Goal: Navigation & Orientation: Find specific page/section

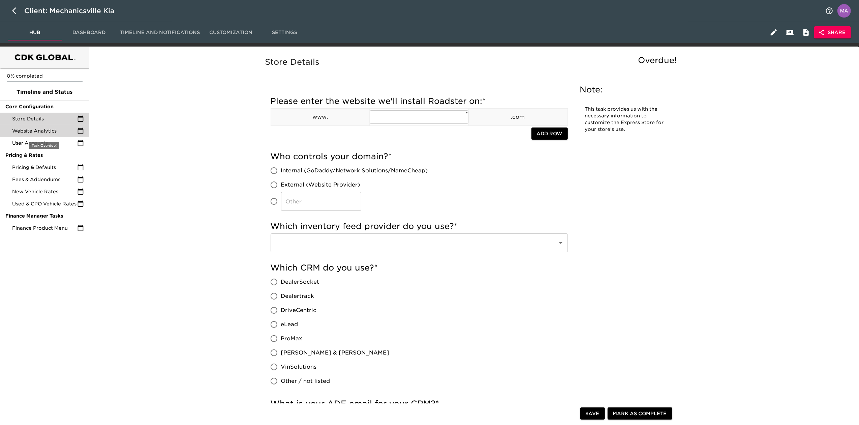
click at [51, 131] on span "Website Analytics" at bounding box center [44, 130] width 65 height 7
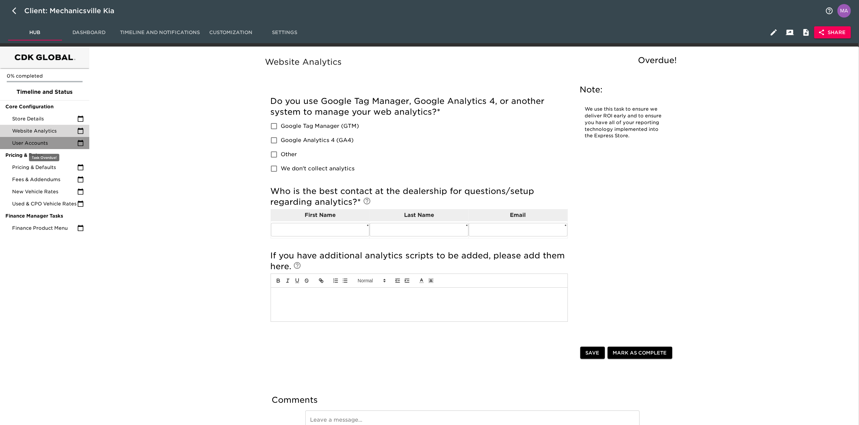
click at [51, 144] on span "User Accounts" at bounding box center [44, 143] width 65 height 7
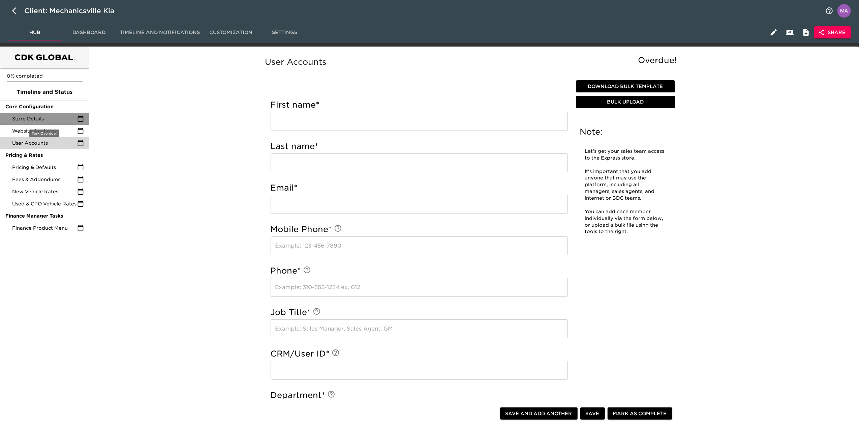
click at [55, 120] on span "Store Details" at bounding box center [44, 118] width 65 height 7
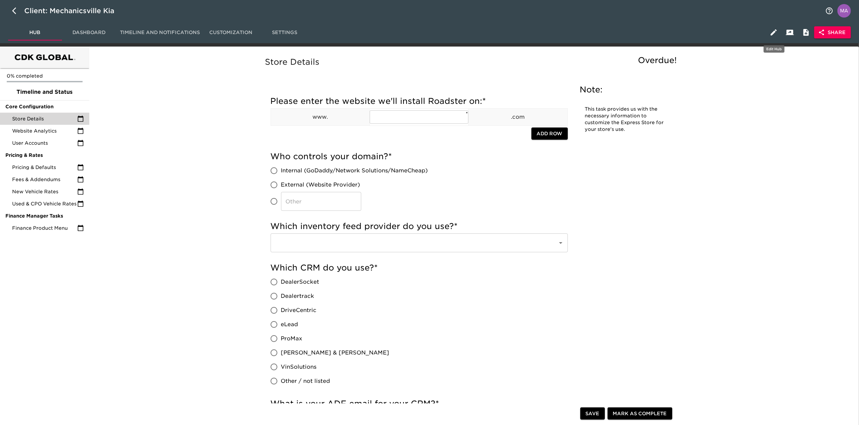
click at [773, 31] on icon "button" at bounding box center [774, 32] width 8 height 8
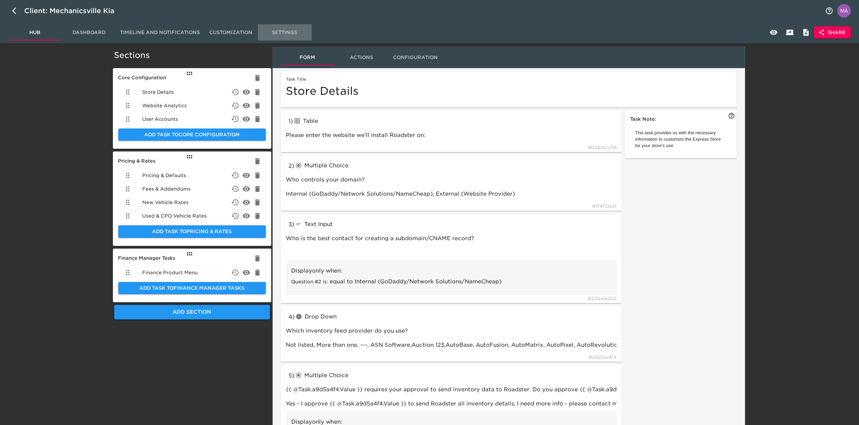
click at [298, 30] on span "Settings" at bounding box center [285, 32] width 46 height 8
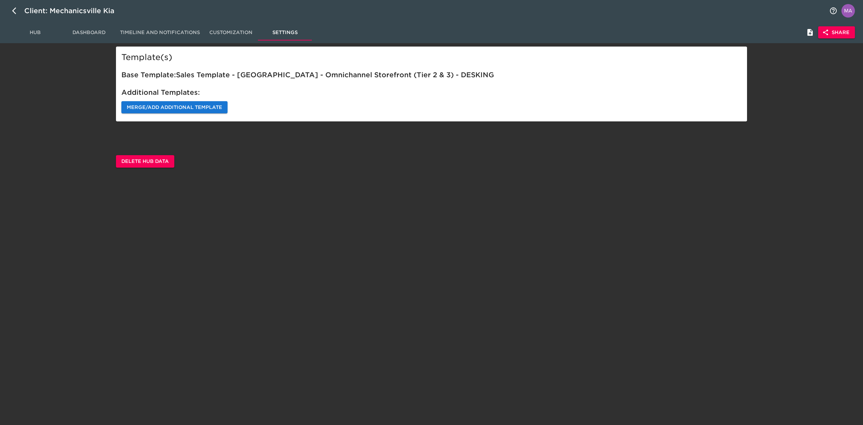
click at [151, 106] on span "Merge/Add Additional Template" at bounding box center [174, 107] width 95 height 8
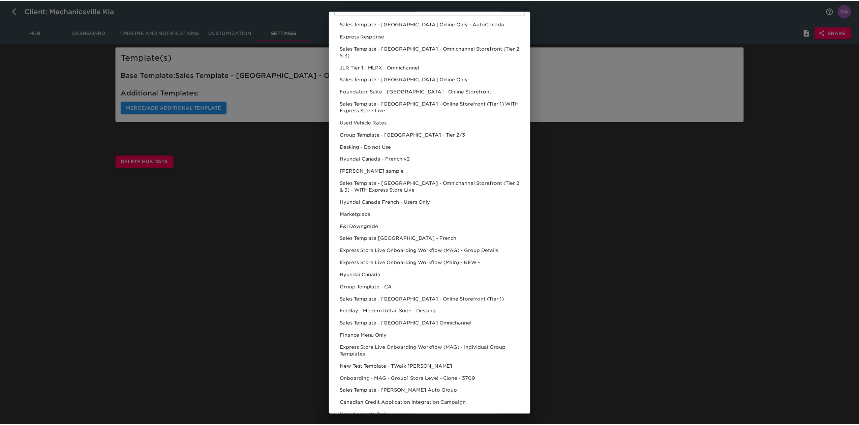
scroll to position [139, 0]
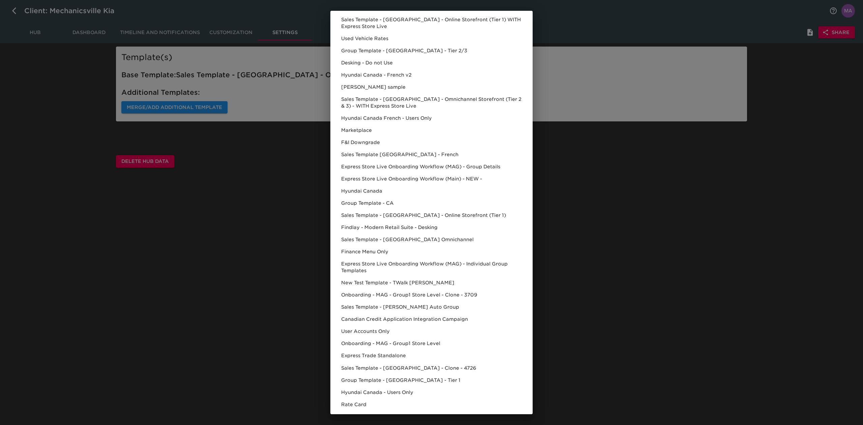
click at [253, 330] on div "Select Template to Merge/Add Tasks currently present in this Hub will not be ad…" at bounding box center [431, 212] width 863 height 425
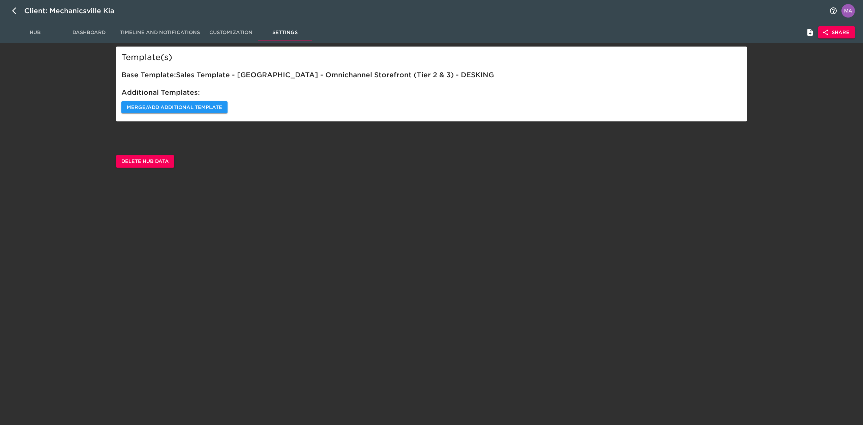
click at [215, 189] on html "Client: Mechanicsville Kia Hub Dashboard Timeline and Notifications Customizati…" at bounding box center [431, 94] width 863 height 189
click at [41, 33] on span "Hub" at bounding box center [35, 32] width 46 height 8
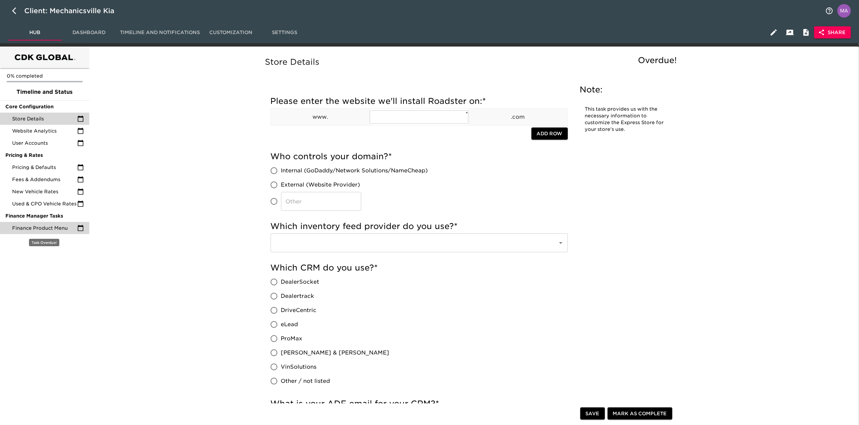
click at [51, 230] on span "Finance Product Menu" at bounding box center [44, 227] width 65 height 7
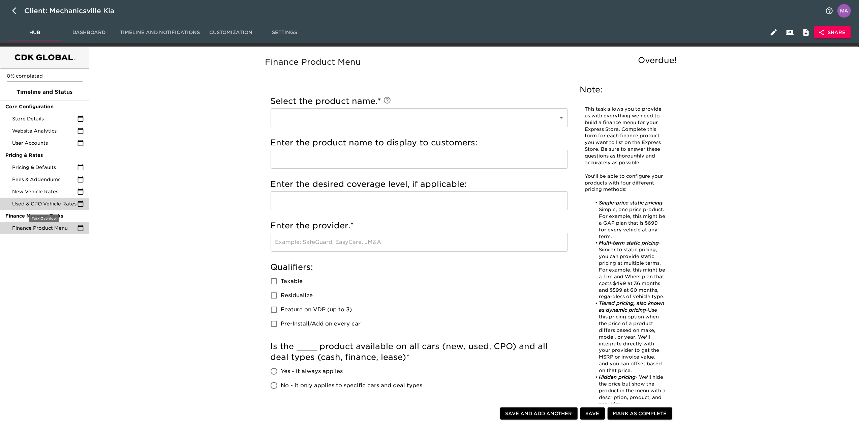
click at [49, 199] on div "Used & CPO Vehicle Rates" at bounding box center [44, 203] width 89 height 12
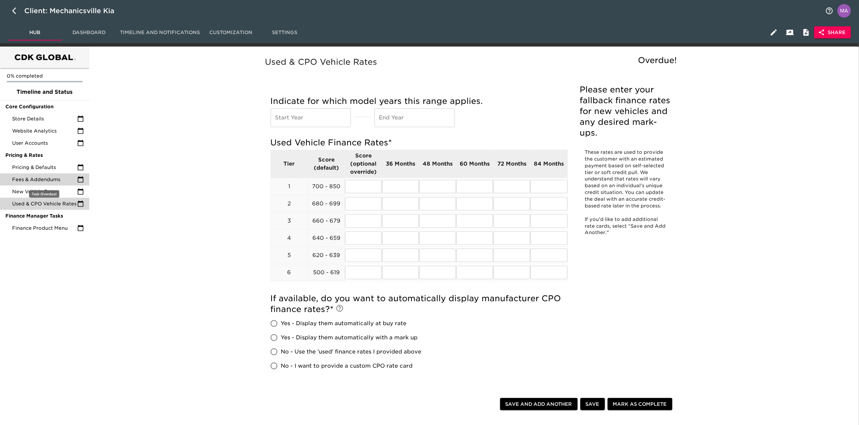
click at [51, 179] on span "Fees & Addendums" at bounding box center [44, 179] width 65 height 7
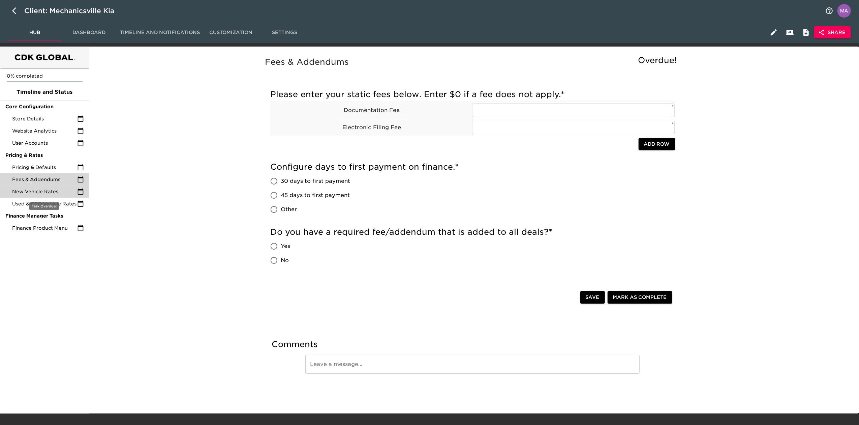
click at [51, 188] on span "New Vehicle Rates" at bounding box center [44, 191] width 65 height 7
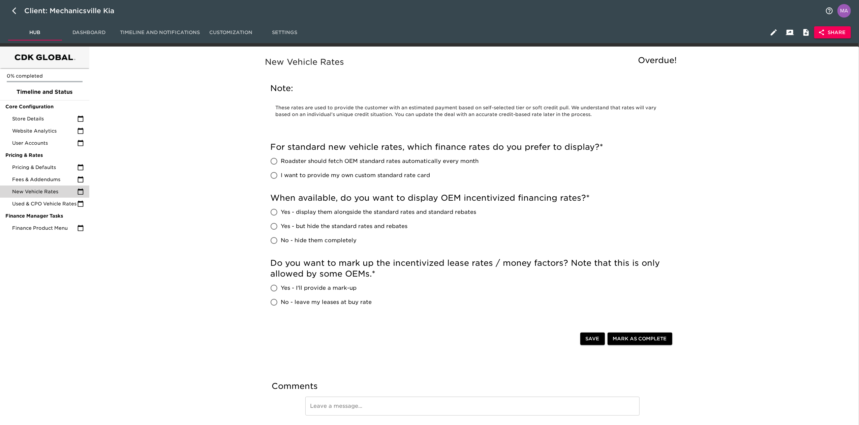
click at [207, 166] on div "New Vehicle Rates Overdue! Note: These rates are used to provide the customer w…" at bounding box center [472, 249] width 765 height 396
click at [772, 33] on icon "button" at bounding box center [774, 32] width 6 height 6
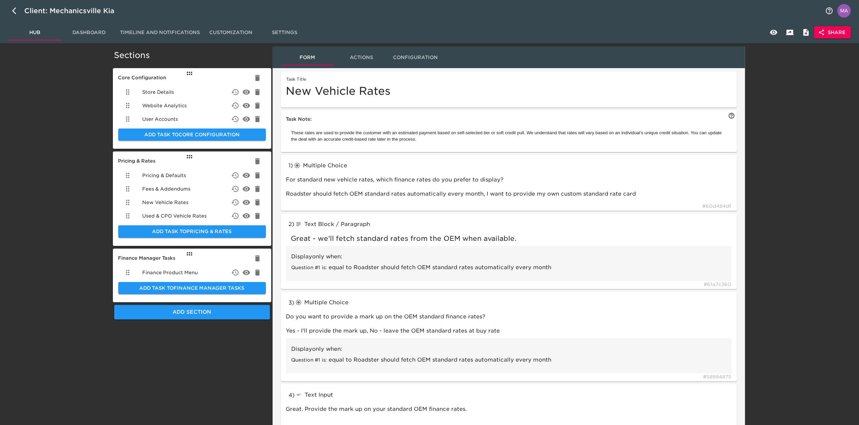
click at [281, 31] on span "Settings" at bounding box center [285, 32] width 46 height 8
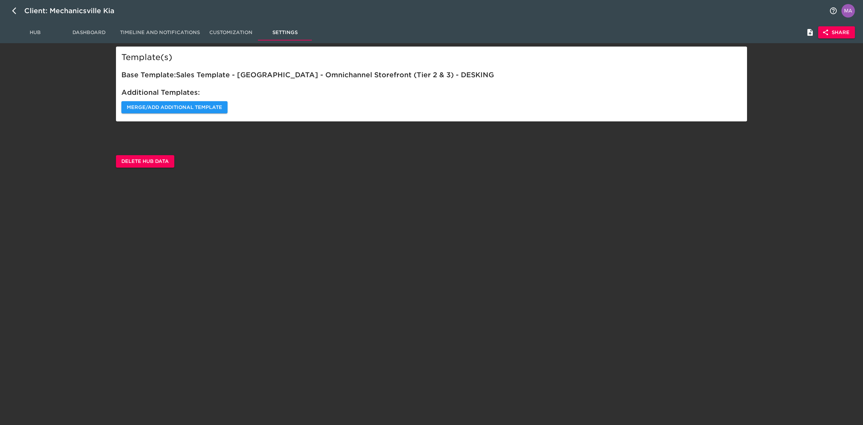
click at [162, 157] on span "Delete Hub Data" at bounding box center [145, 161] width 48 height 8
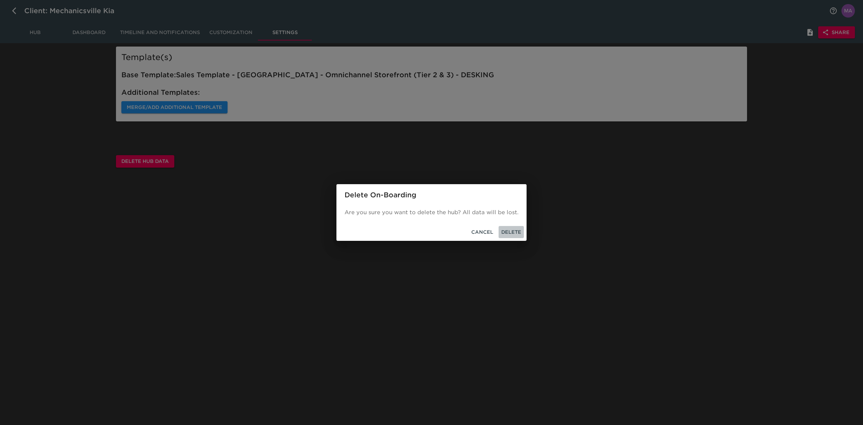
click at [506, 228] on span "Delete" at bounding box center [511, 232] width 20 height 8
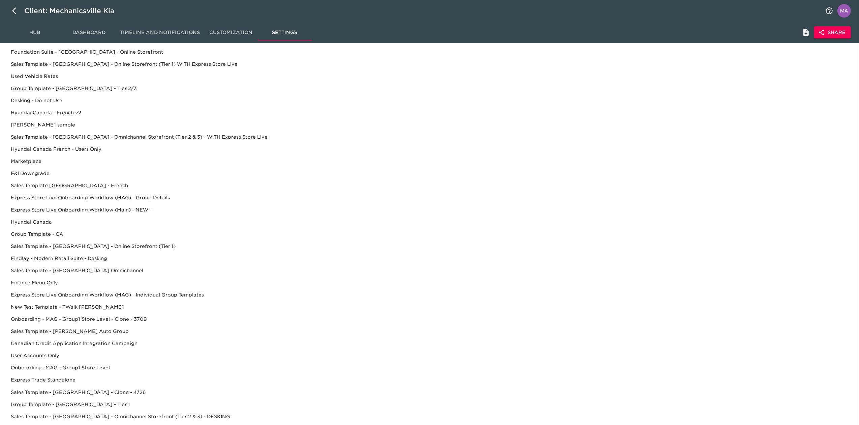
scroll to position [159, 0]
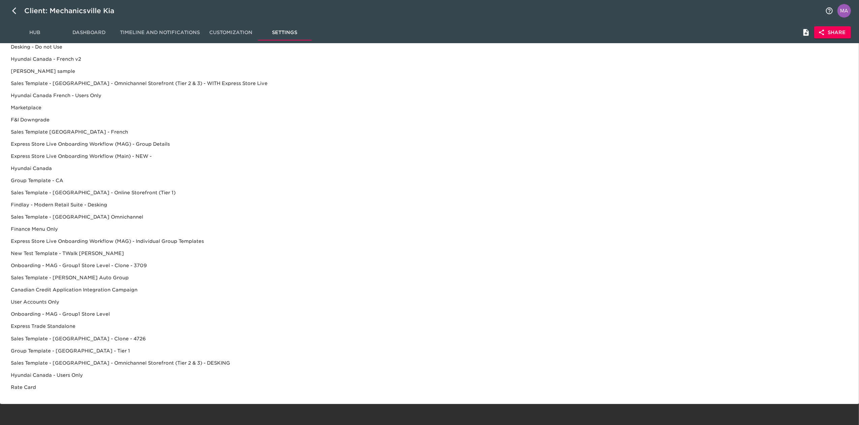
click at [130, 369] on div "Sales Template - [GEOGRAPHIC_DATA] - Omnichannel Storefront (Tier 2 & 3) - DESK…" at bounding box center [429, 375] width 848 height 12
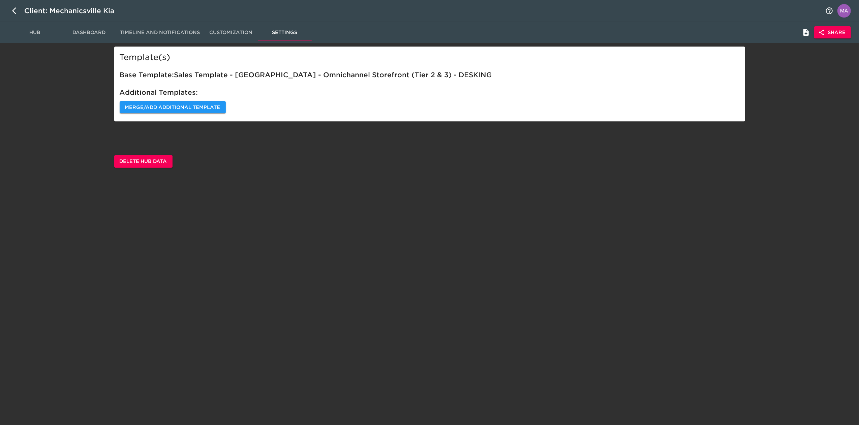
scroll to position [0, 0]
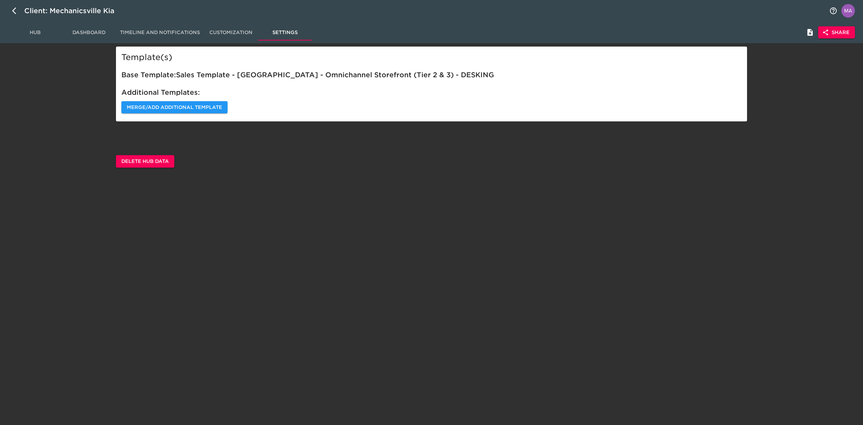
click at [43, 32] on span "Hub" at bounding box center [35, 32] width 46 height 8
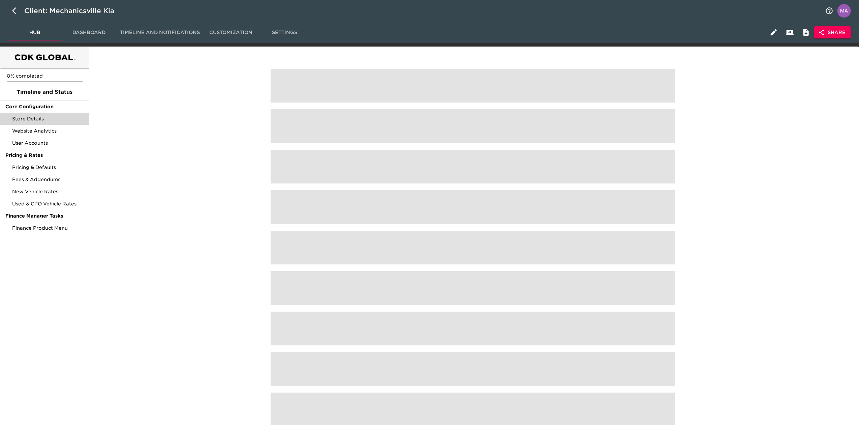
click at [38, 118] on span "Store Details" at bounding box center [48, 118] width 72 height 7
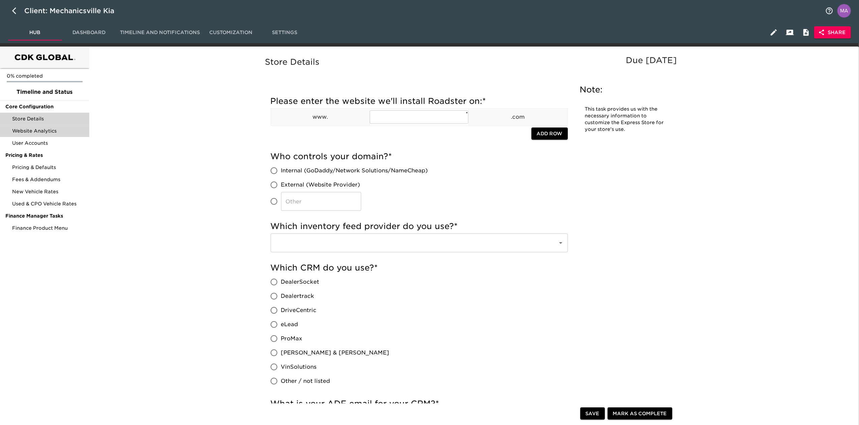
click at [61, 132] on span "Website Analytics" at bounding box center [48, 130] width 72 height 7
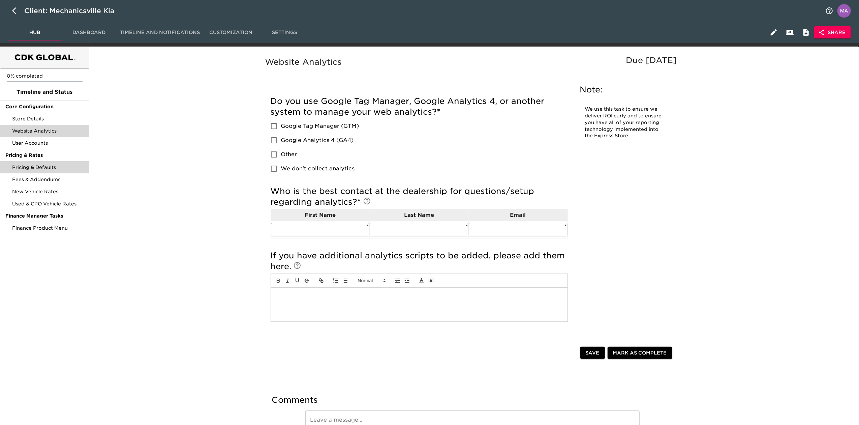
click at [69, 167] on span "Pricing & Defaults" at bounding box center [48, 167] width 72 height 7
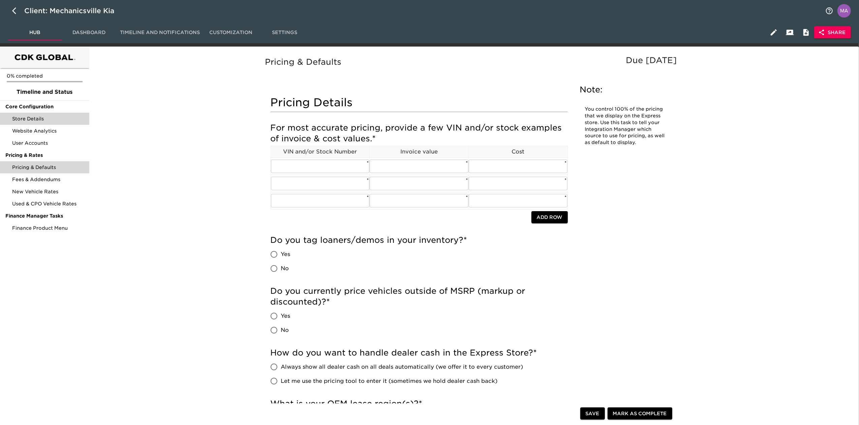
click at [69, 114] on div "Store Details" at bounding box center [44, 119] width 89 height 12
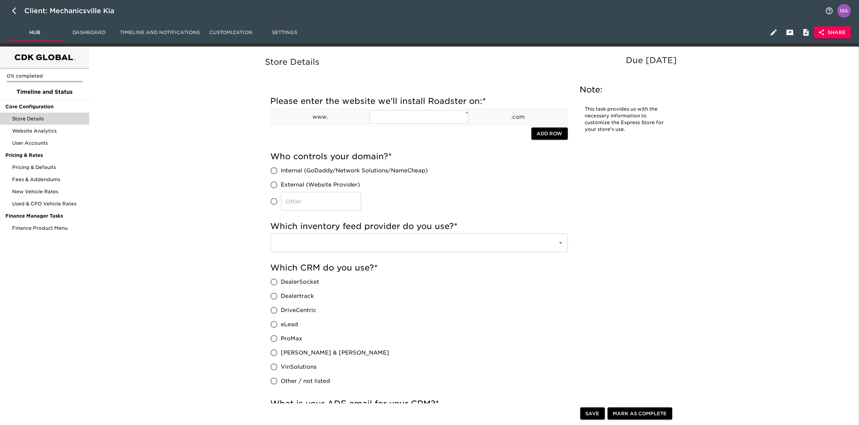
click at [55, 135] on div "Website Analytics" at bounding box center [44, 131] width 89 height 12
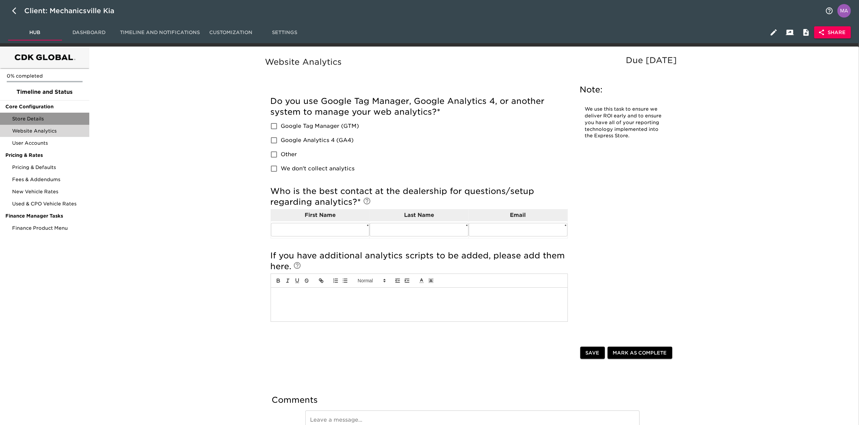
click at [69, 115] on div "Store Details" at bounding box center [44, 119] width 89 height 12
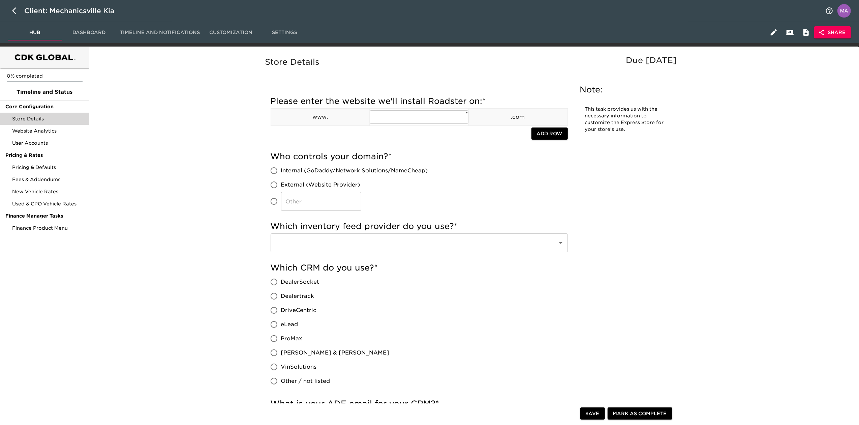
click at [13, 13] on icon "button" at bounding box center [16, 11] width 8 height 8
select select "10"
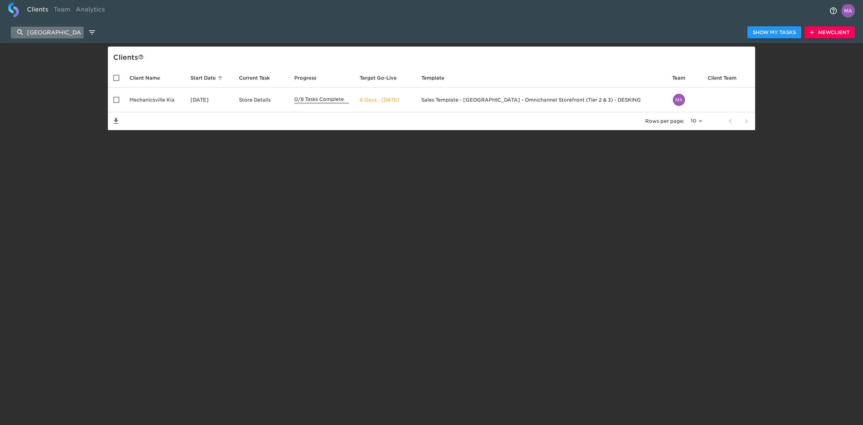
click at [59, 36] on input "[GEOGRAPHIC_DATA]" at bounding box center [47, 33] width 73 height 12
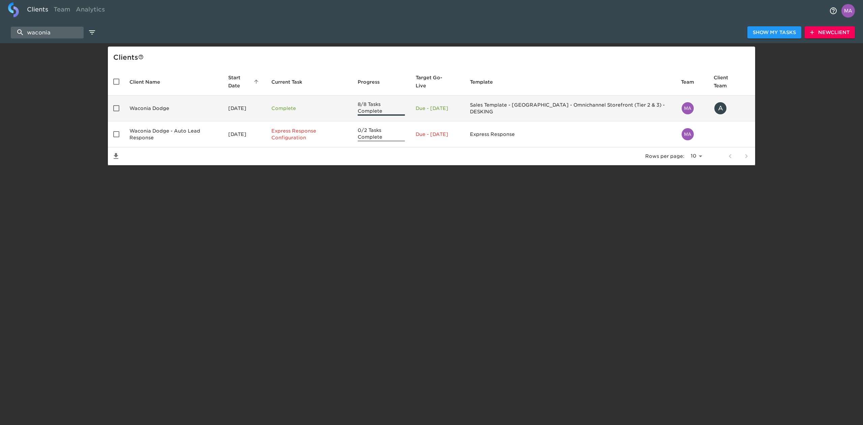
type input "waconia"
click at [148, 95] on td "Waconia Dodge" at bounding box center [173, 108] width 99 height 26
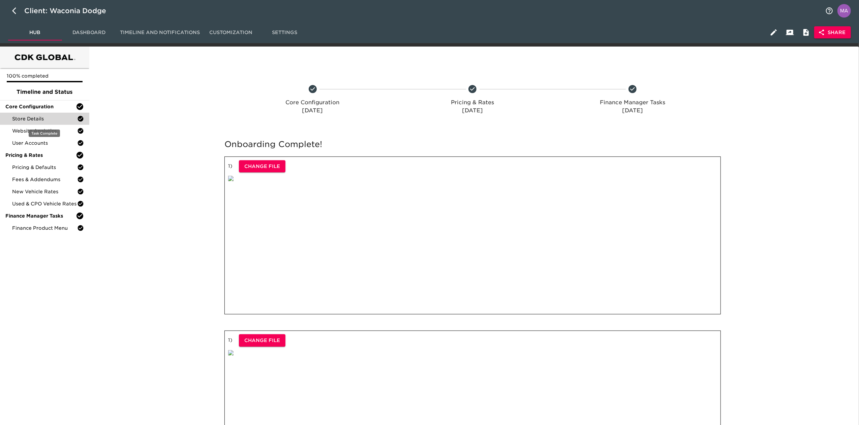
click at [56, 122] on span "Store Details" at bounding box center [44, 118] width 65 height 7
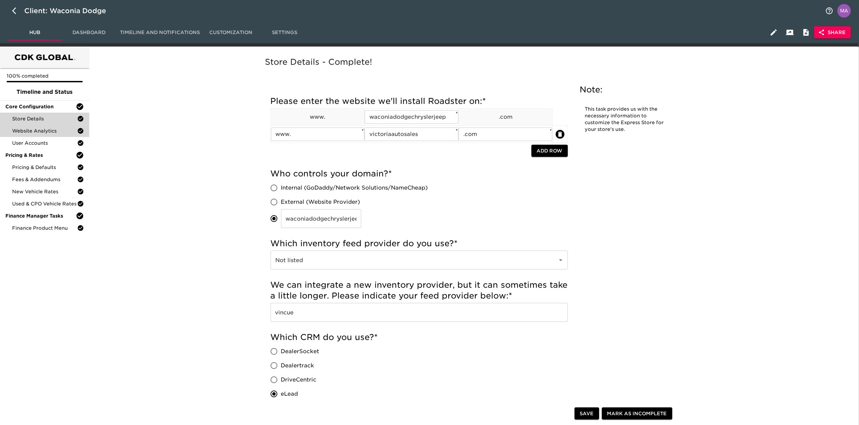
click at [52, 127] on span "Website Analytics" at bounding box center [44, 130] width 65 height 7
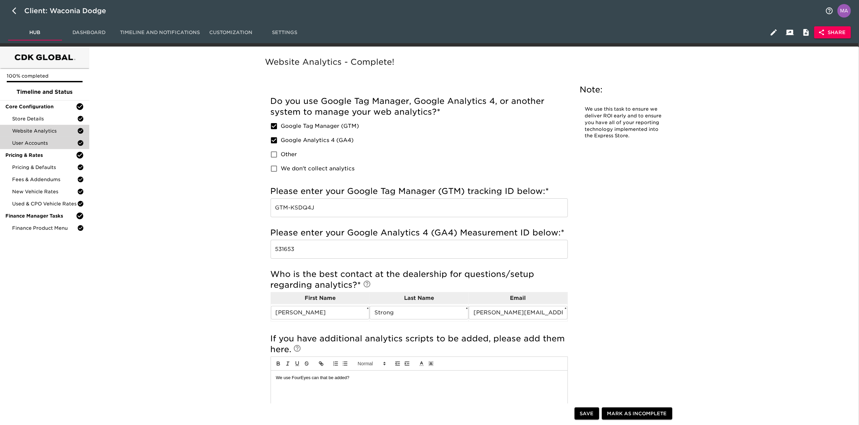
click at [48, 142] on span "User Accounts" at bounding box center [44, 143] width 65 height 7
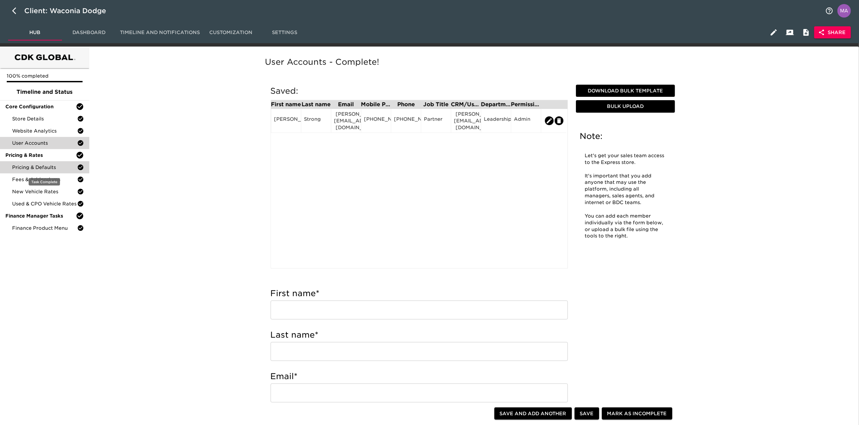
click at [35, 166] on span "Pricing & Defaults" at bounding box center [44, 167] width 65 height 7
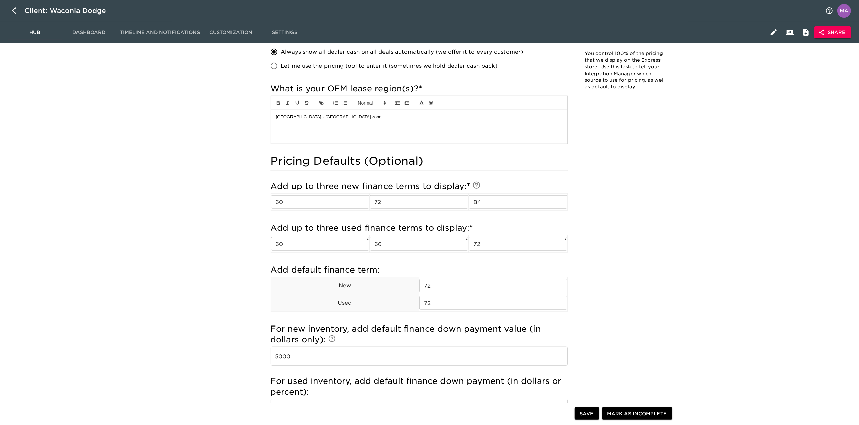
scroll to position [629, 0]
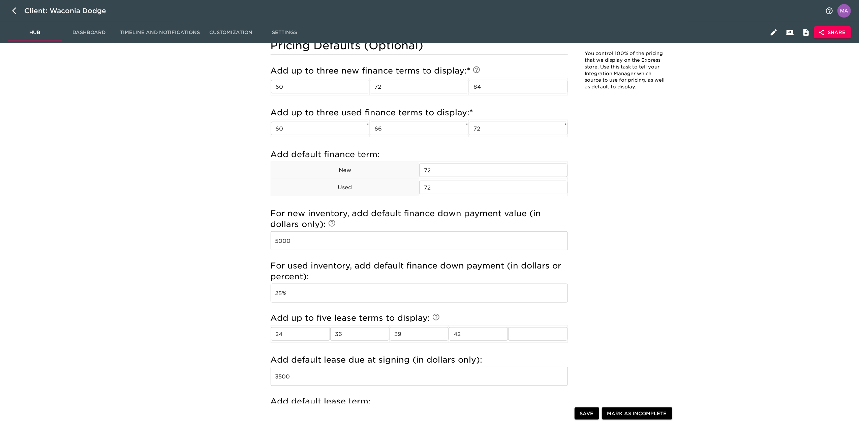
click at [126, 144] on div "Pricing & Defaults - Complete! Note: You control 100% of the pricing that we di…" at bounding box center [472, 19] width 765 height 1195
